Goal: Find specific page/section: Find specific page/section

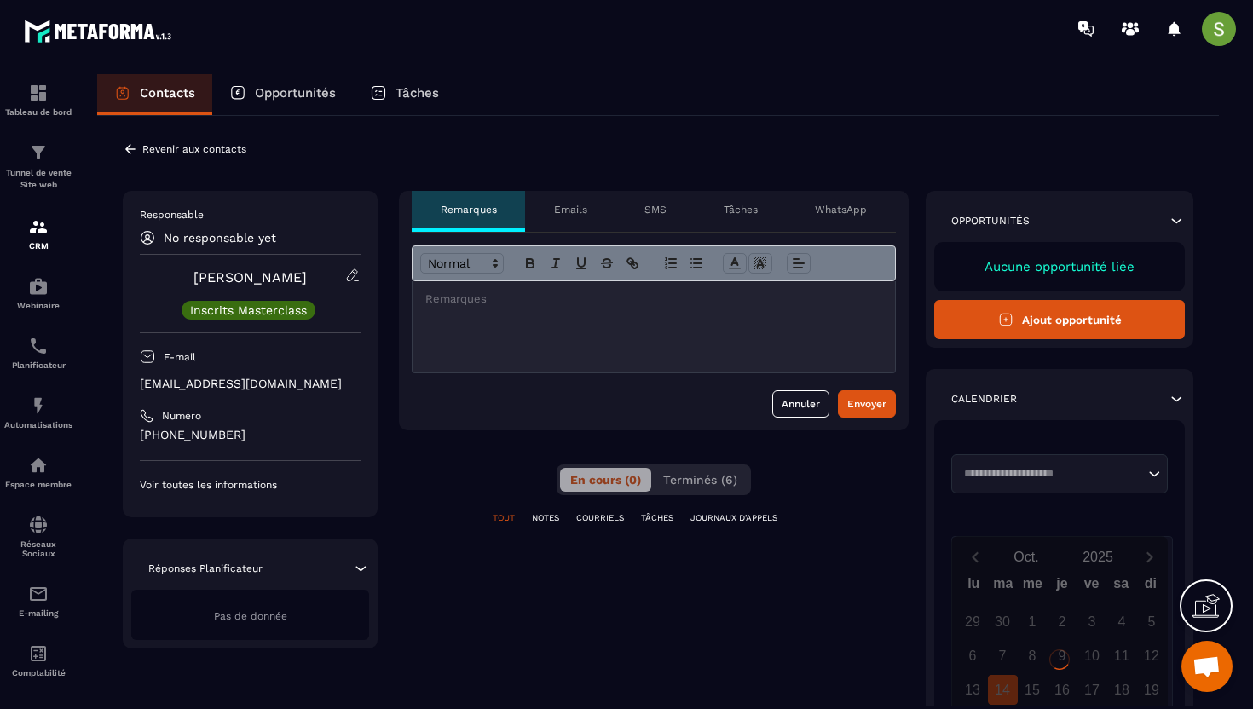
click at [226, 385] on p "[EMAIL_ADDRESS][DOMAIN_NAME]" at bounding box center [250, 384] width 221 height 16
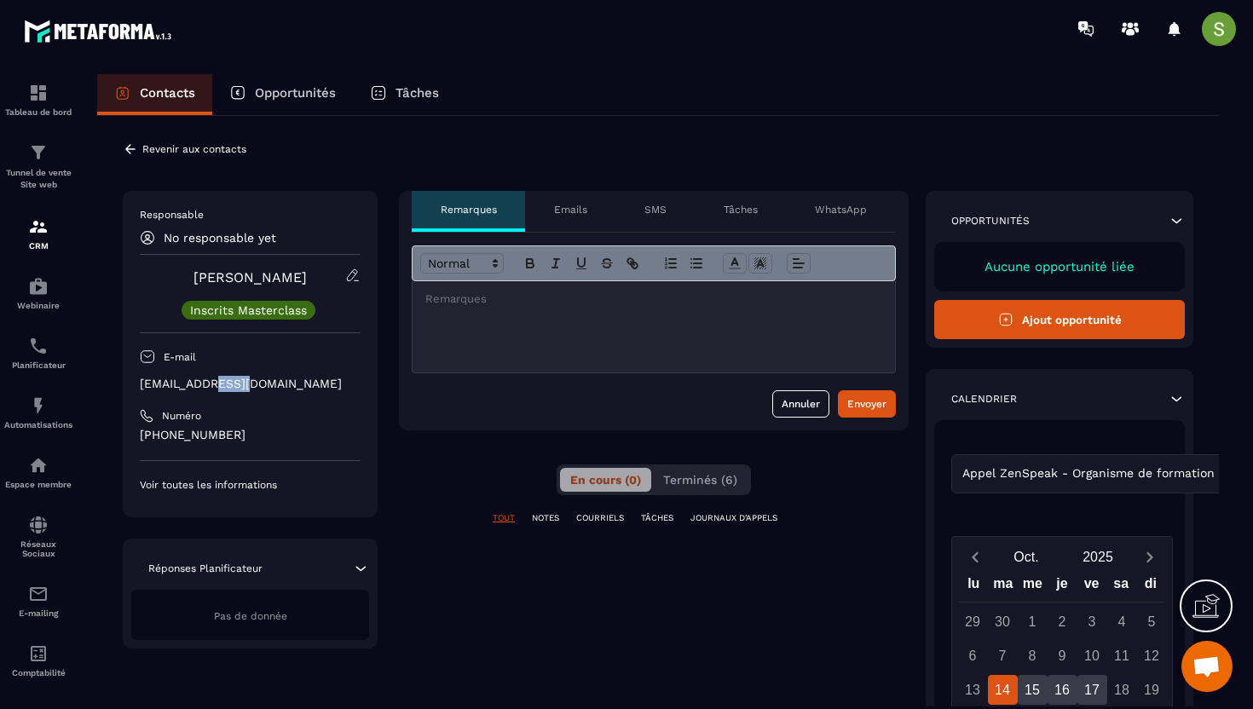
click at [226, 385] on p "[EMAIL_ADDRESS][DOMAIN_NAME]" at bounding box center [250, 384] width 221 height 16
copy div "[EMAIL_ADDRESS][DOMAIN_NAME]"
click at [132, 143] on icon at bounding box center [130, 148] width 15 height 15
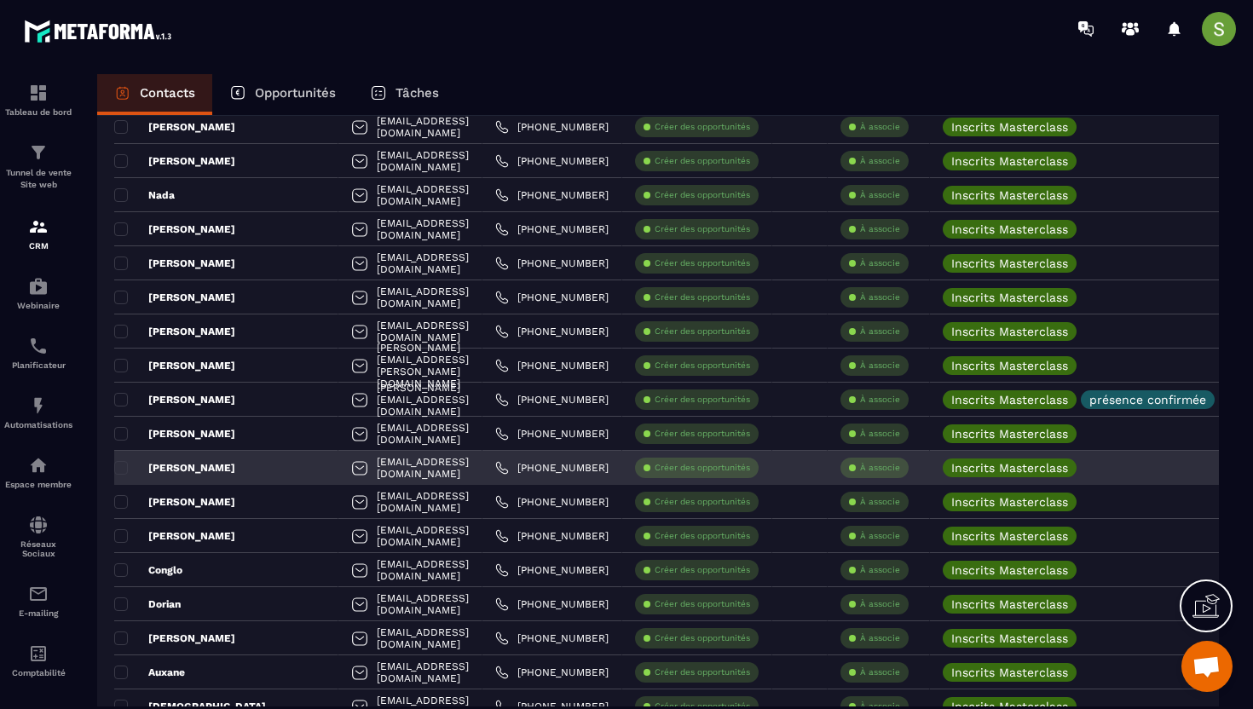
scroll to position [1271, 0]
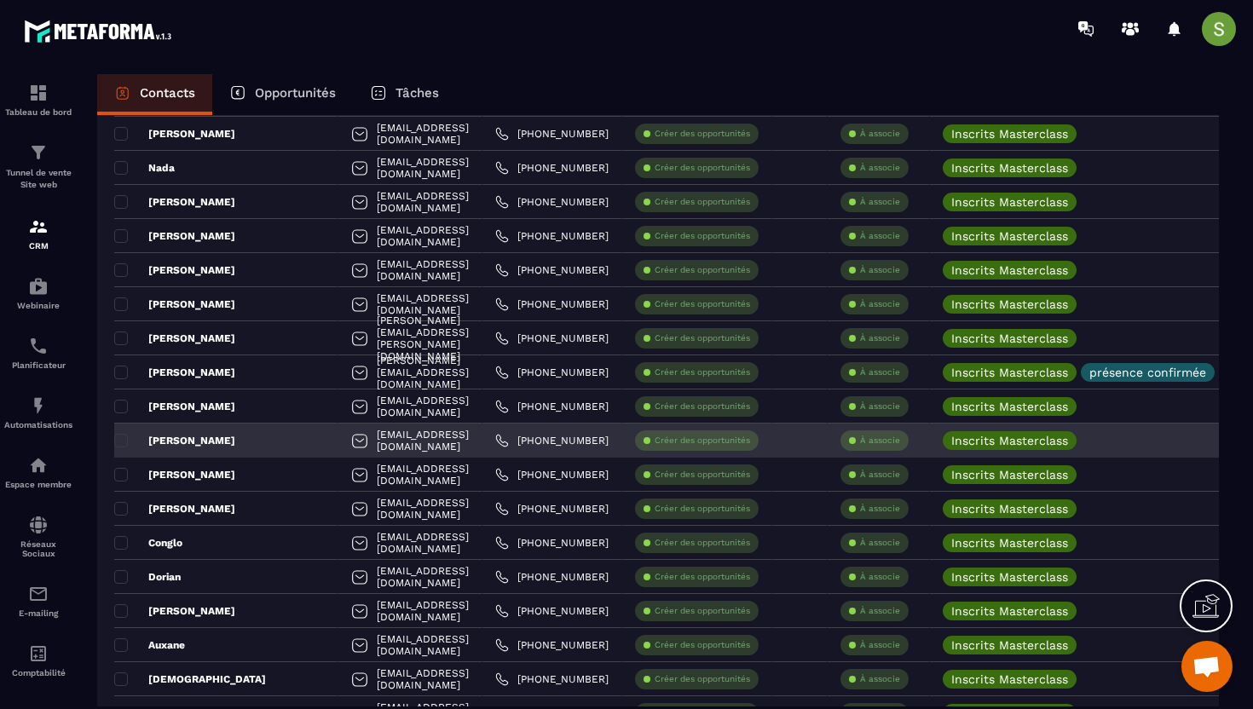
click at [215, 439] on div "[PERSON_NAME]" at bounding box center [226, 441] width 224 height 34
